Goal: Entertainment & Leisure: Consume media (video, audio)

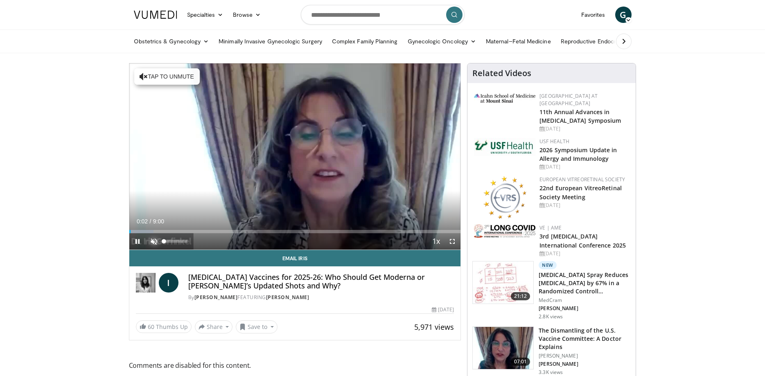
click at [153, 241] on span "Video Player" at bounding box center [154, 241] width 16 height 16
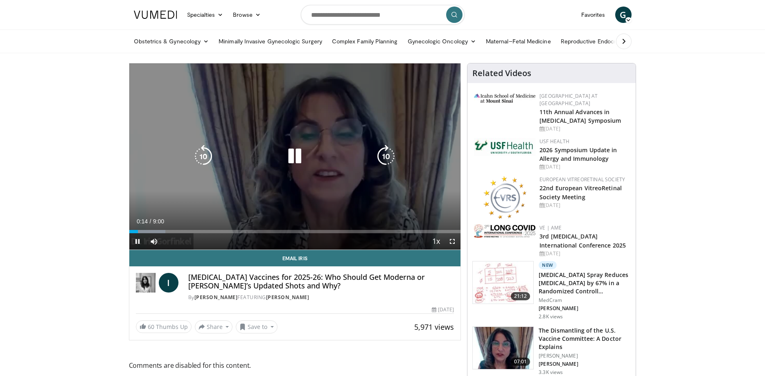
click at [207, 159] on icon "Video Player" at bounding box center [203, 156] width 23 height 23
